Goal: Find specific fact: Find specific fact

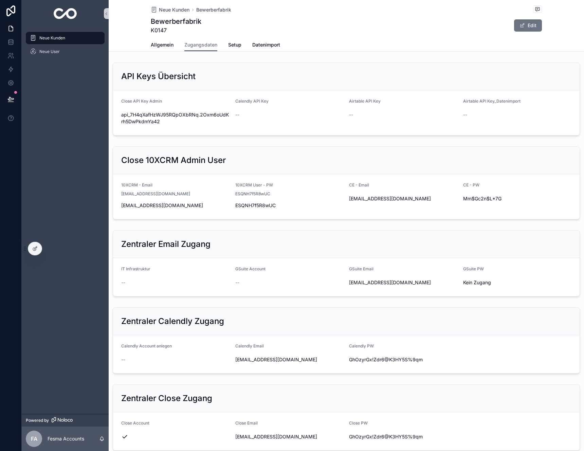
click at [148, 214] on form "10XCRM - Email [EMAIL_ADDRESS][DOMAIN_NAME] [EMAIL_ADDRESS][DOMAIN_NAME] 10XCRM…" at bounding box center [346, 196] width 466 height 45
click at [154, 207] on span "[EMAIL_ADDRESS][DOMAIN_NAME]" at bounding box center [175, 205] width 109 height 7
copy div "[EMAIL_ADDRESS][DOMAIN_NAME]"
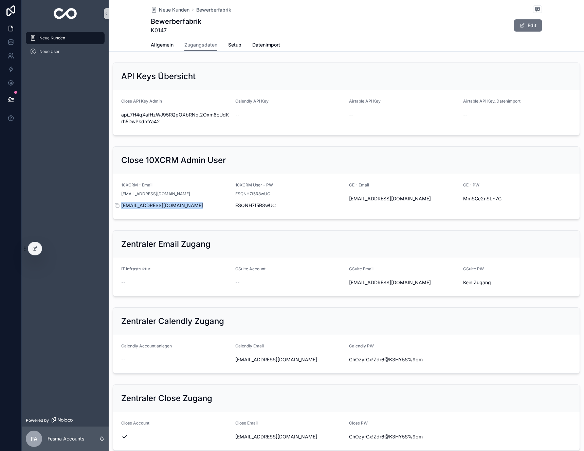
click at [143, 207] on span "[EMAIL_ADDRESS][DOMAIN_NAME]" at bounding box center [175, 205] width 109 height 7
click at [243, 203] on span "ESQNH7f5R8wUC" at bounding box center [289, 205] width 109 height 7
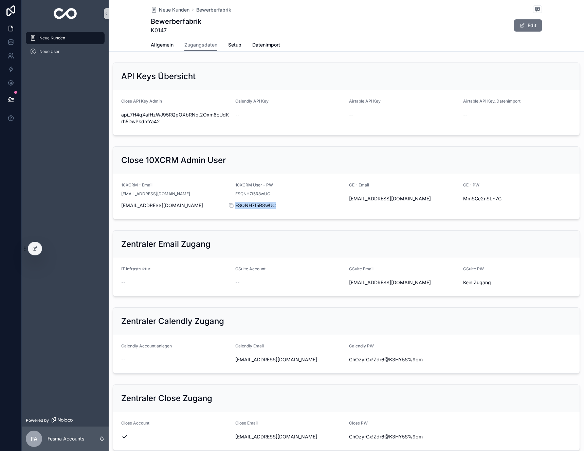
click at [243, 203] on span "ESQNH7f5R8wUC" at bounding box center [289, 205] width 109 height 7
click at [158, 207] on span "[EMAIL_ADDRESS][DOMAIN_NAME]" at bounding box center [175, 205] width 109 height 7
